Goal: Task Accomplishment & Management: Manage account settings

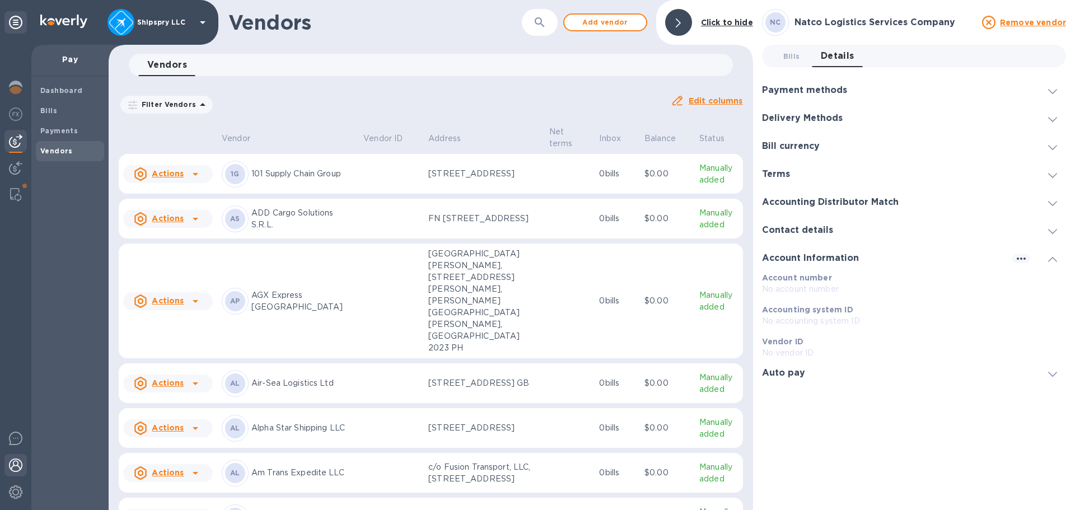
click at [25, 470] on div at bounding box center [15, 466] width 22 height 25
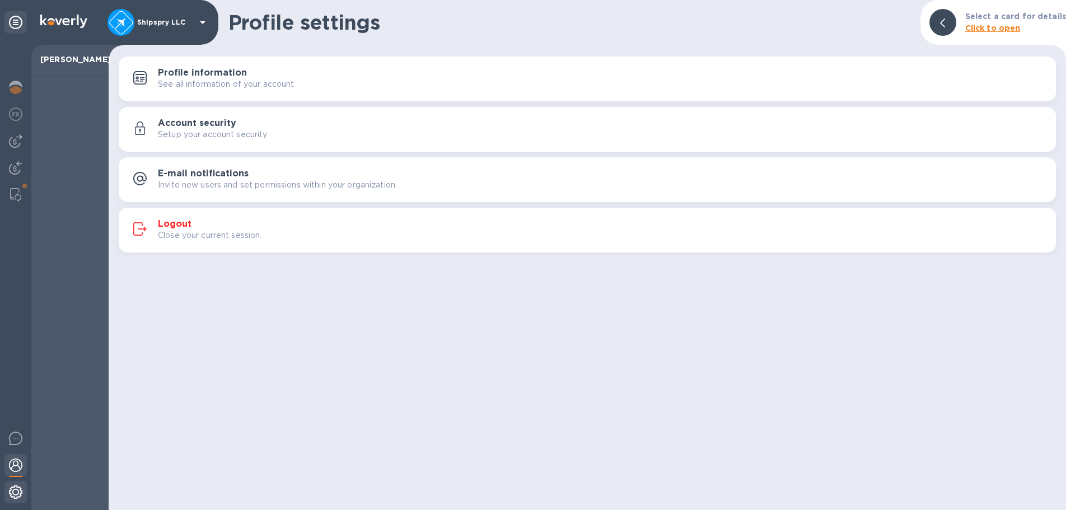
click at [13, 491] on img at bounding box center [15, 491] width 13 height 13
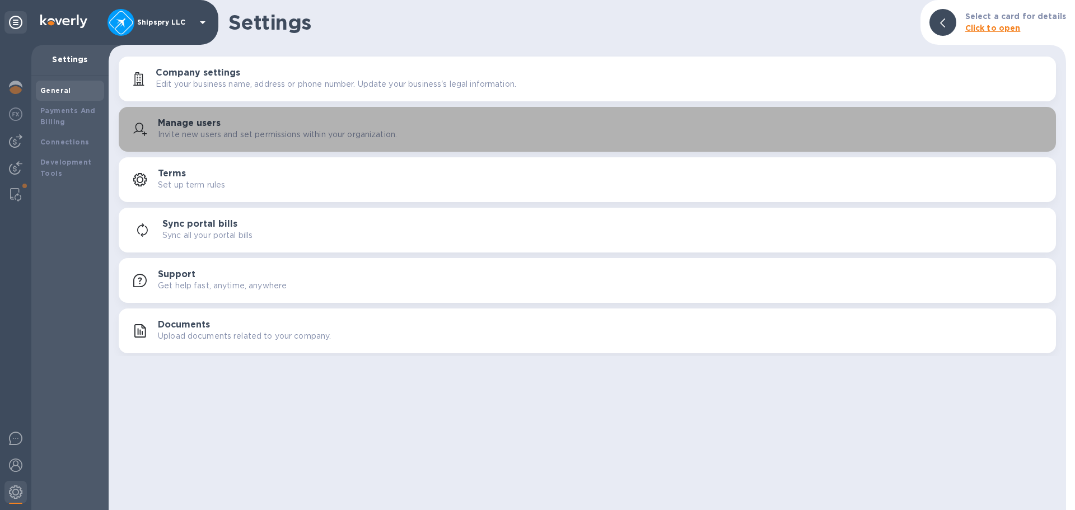
click at [186, 139] on div "Manage users Invite new users and set permissions within your organization." at bounding box center [587, 129] width 924 height 27
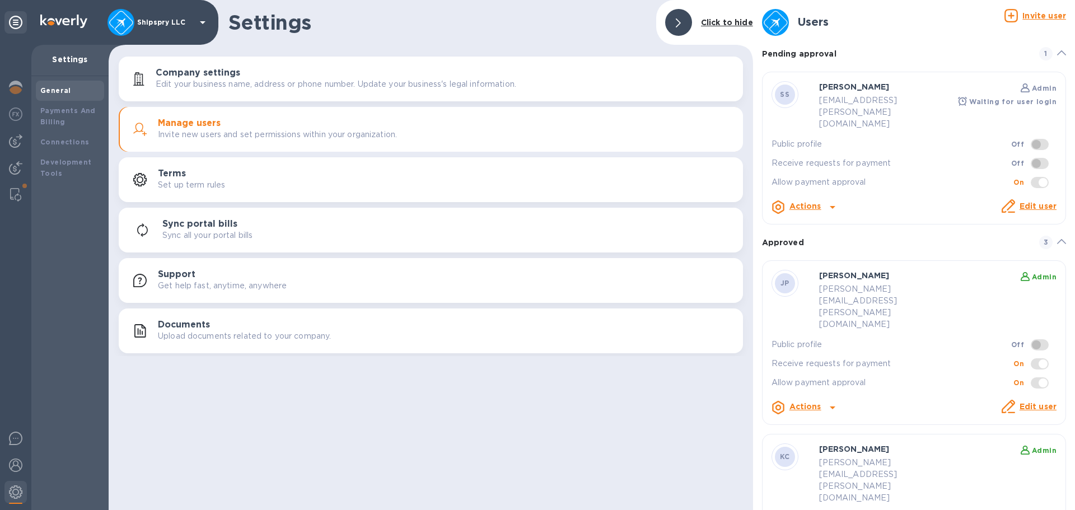
click at [1036, 200] on p "Edit user" at bounding box center [1037, 206] width 37 height 12
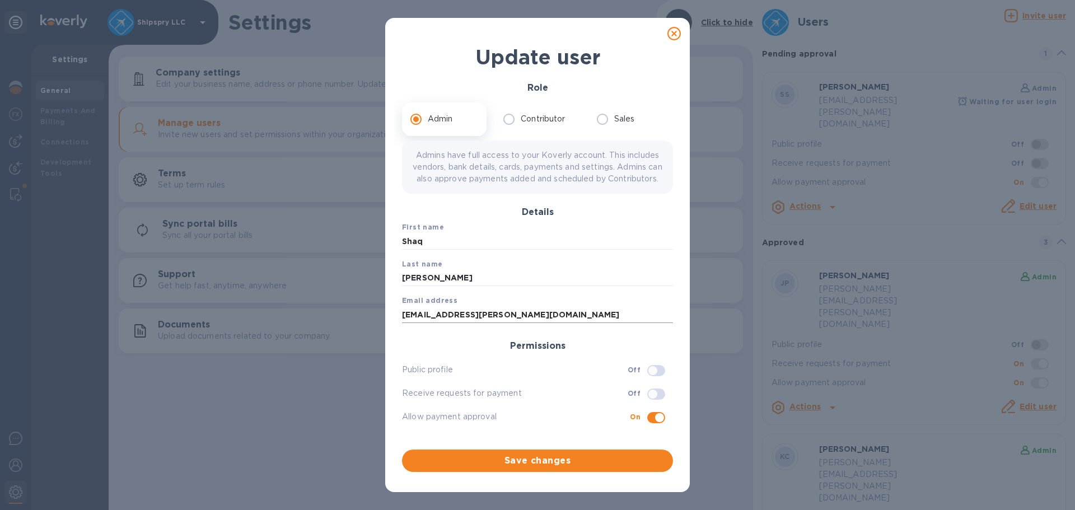
click at [441, 323] on input "[EMAIL_ADDRESS][PERSON_NAME][DOMAIN_NAME]" at bounding box center [537, 314] width 271 height 17
type input "[EMAIL_ADDRESS][PERSON_NAME][DOMAIN_NAME]"
click at [532, 466] on span "Save changes" at bounding box center [537, 460] width 253 height 13
click at [544, 464] on span "Save changes" at bounding box center [537, 460] width 253 height 13
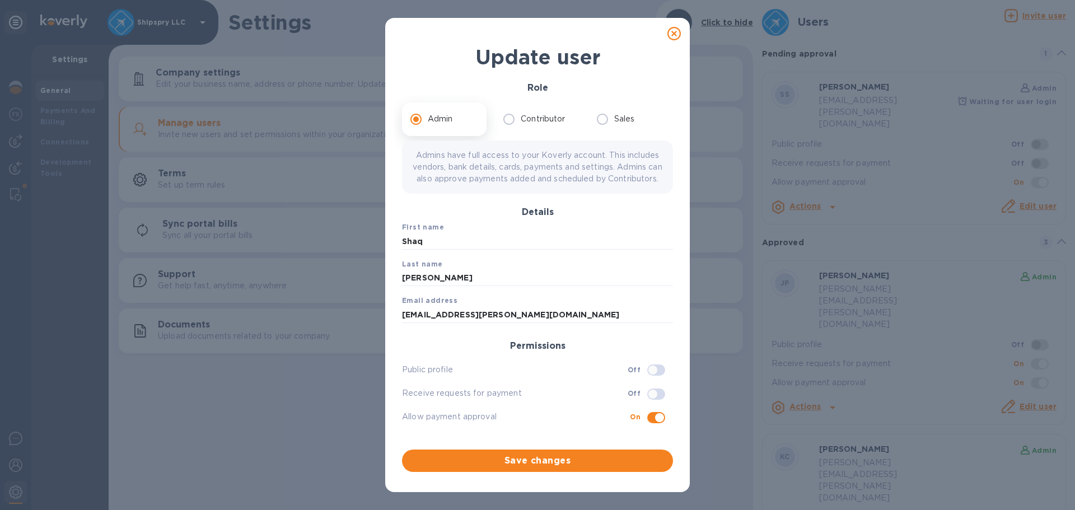
click at [678, 36] on icon at bounding box center [673, 33] width 13 height 13
checkbox input "false"
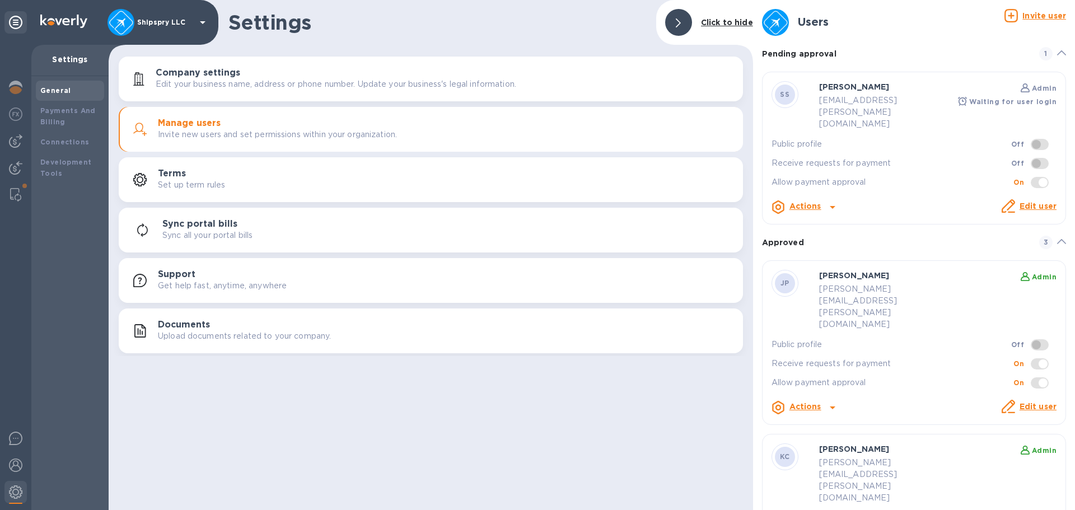
click at [835, 200] on icon at bounding box center [832, 206] width 13 height 13
click at [831, 186] on div at bounding box center [537, 255] width 1075 height 510
click at [831, 206] on icon at bounding box center [833, 207] width 6 height 3
click at [812, 238] on li "Send invite" at bounding box center [845, 229] width 152 height 22
click at [14, 141] on img at bounding box center [15, 140] width 13 height 13
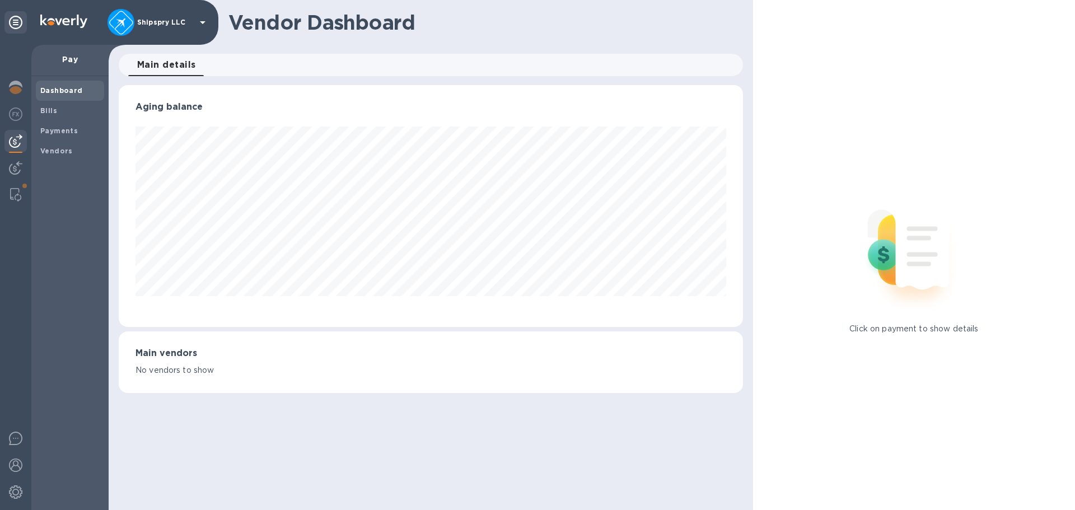
scroll to position [242, 624]
